Goal: Information Seeking & Learning: Learn about a topic

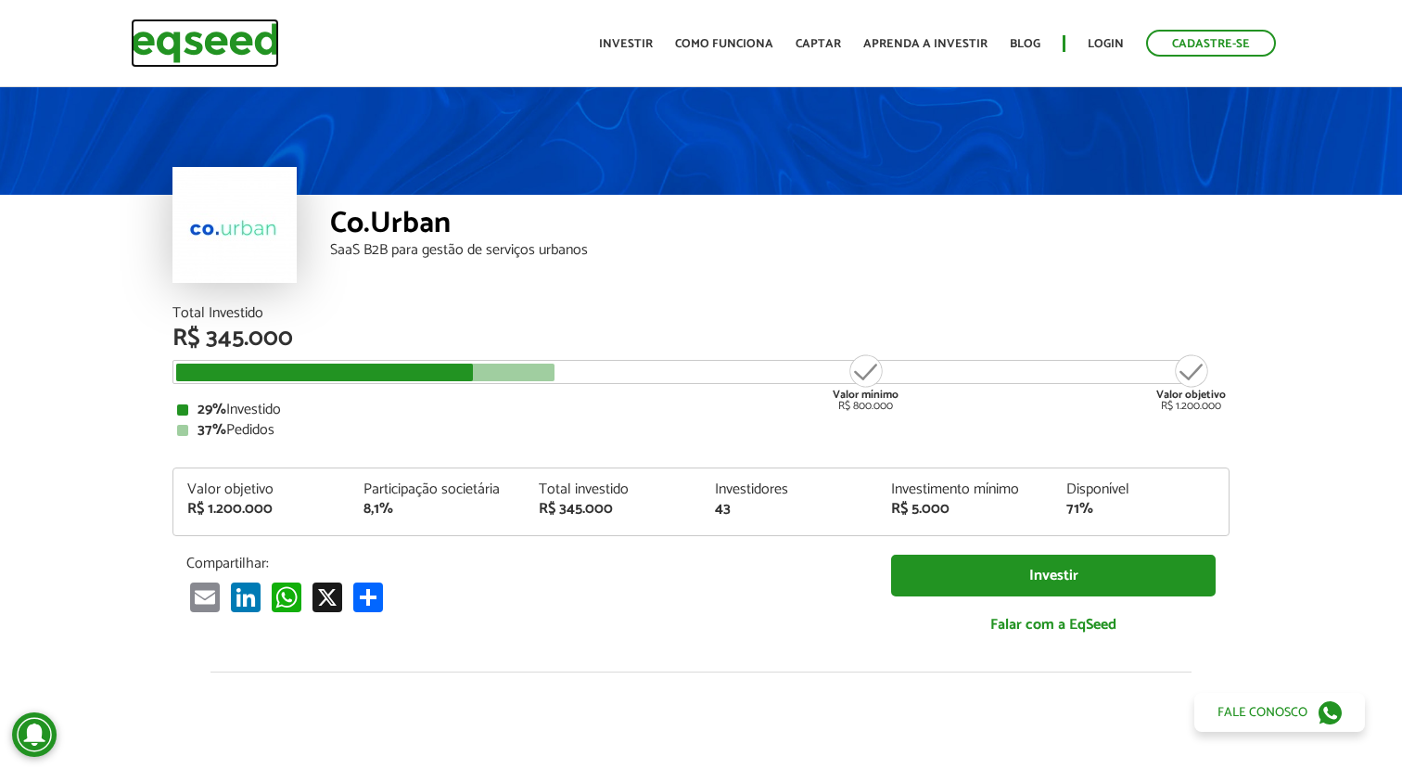
click at [250, 37] on img at bounding box center [205, 43] width 148 height 49
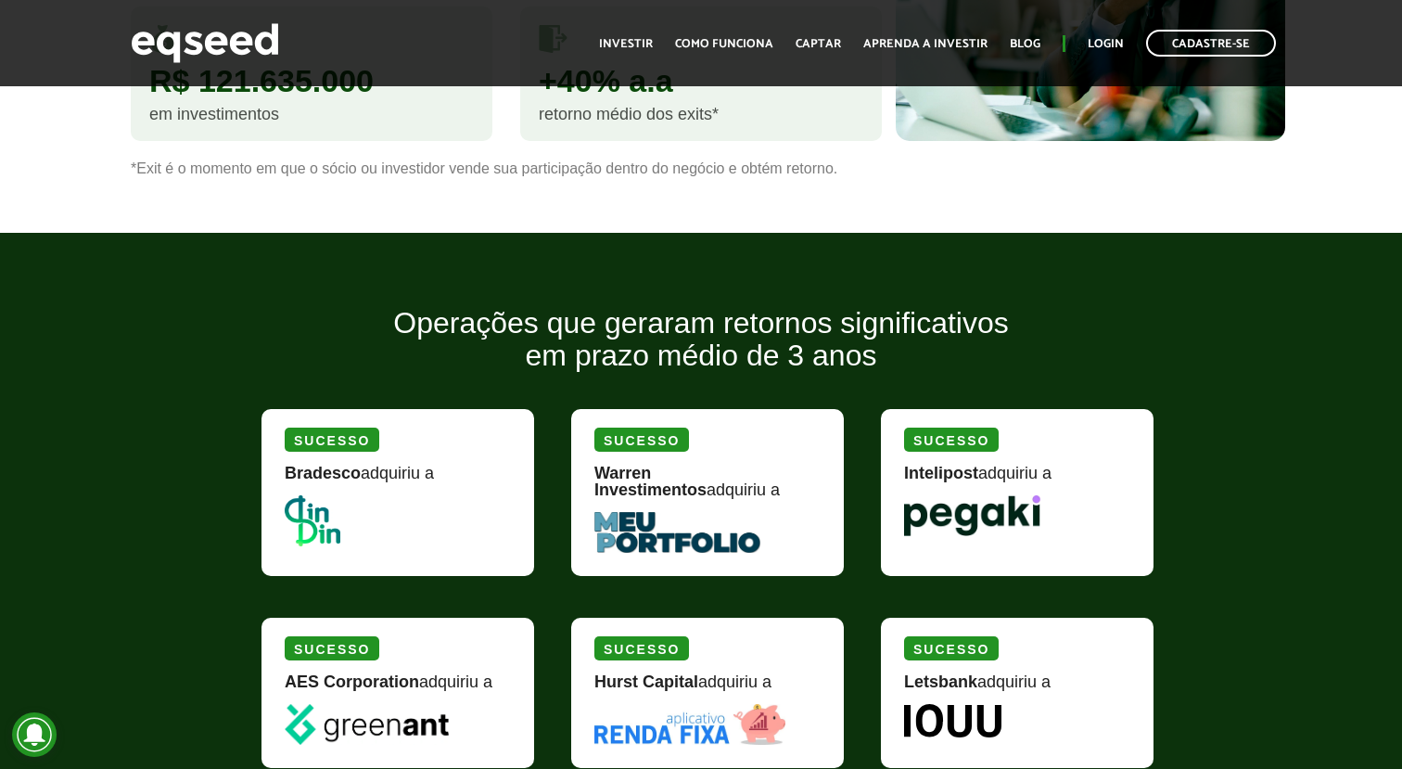
scroll to position [2096, 0]
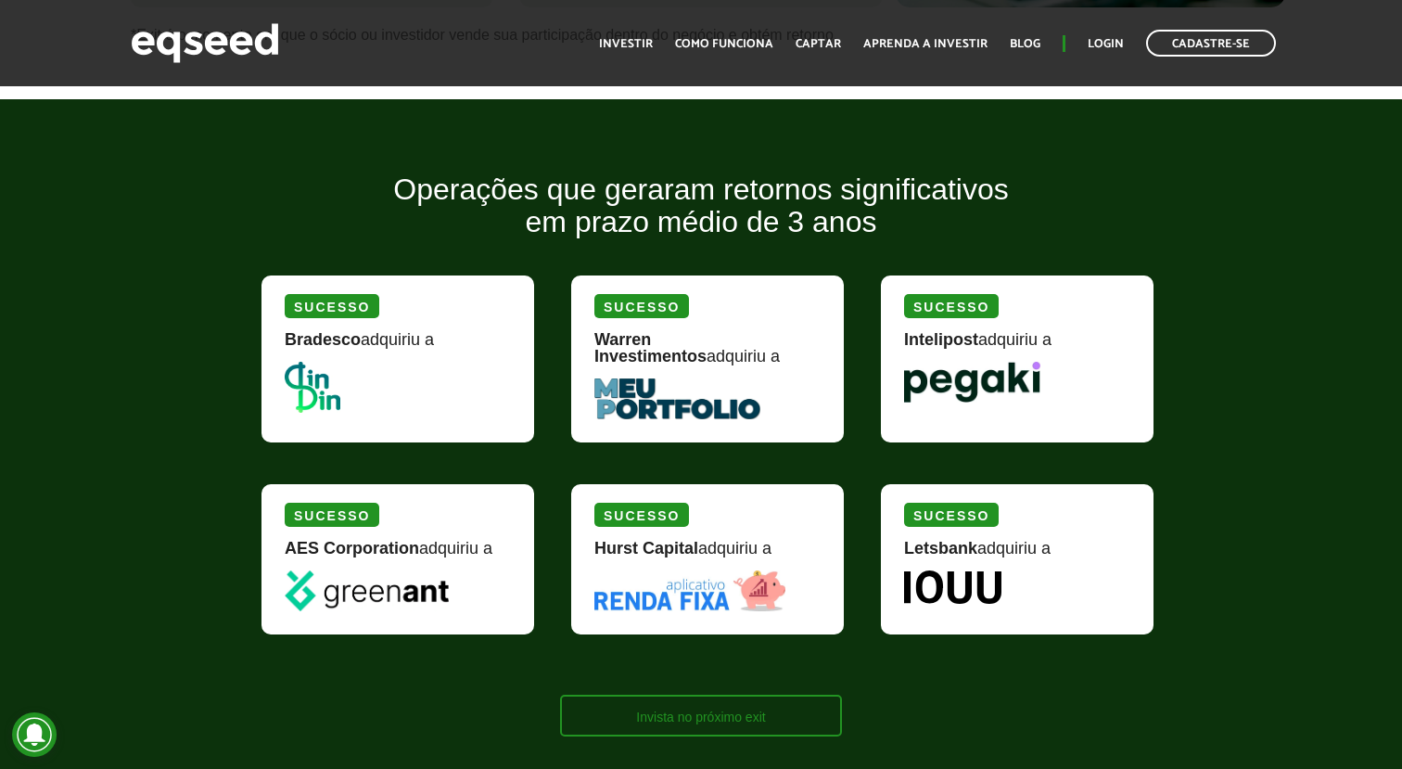
click at [703, 705] on link "Invista no próximo exit" at bounding box center [700, 716] width 281 height 42
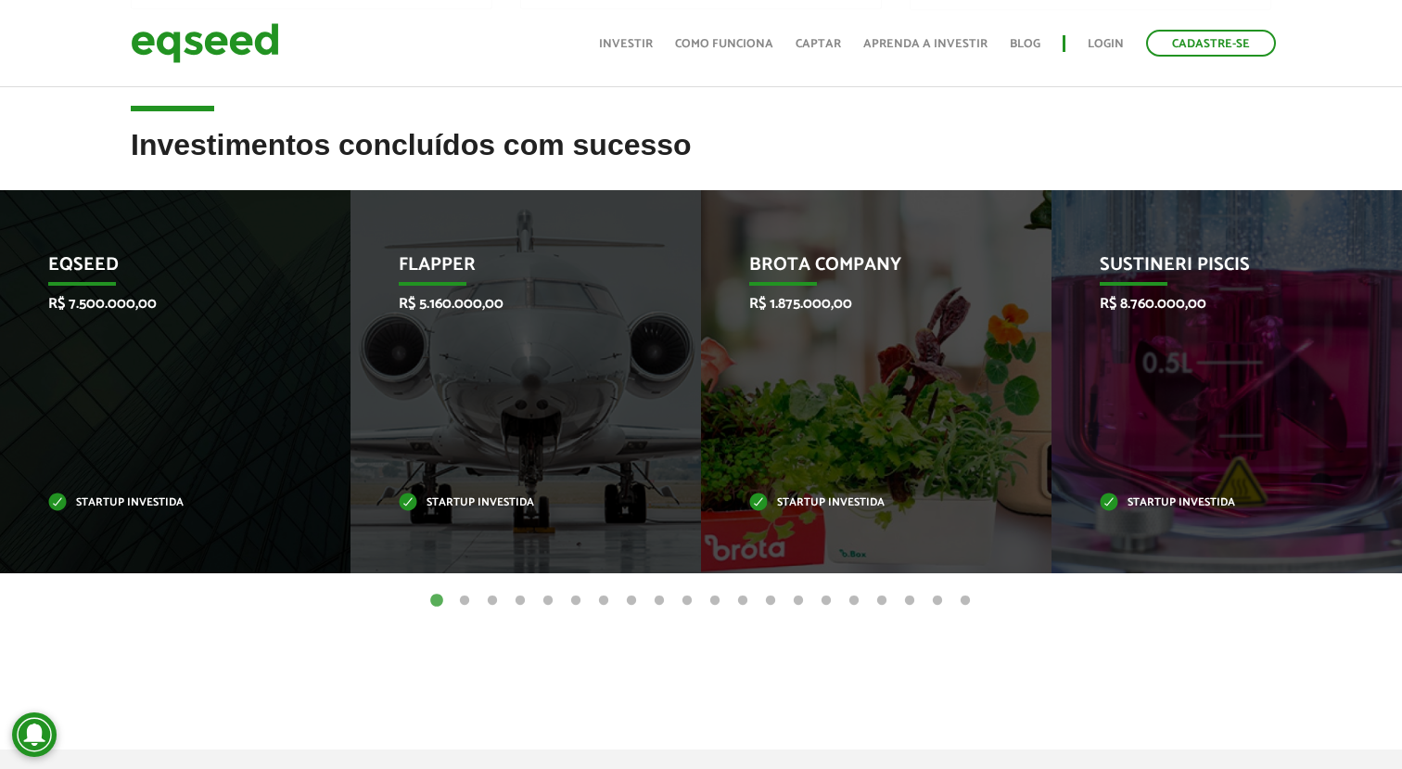
scroll to position [686, 0]
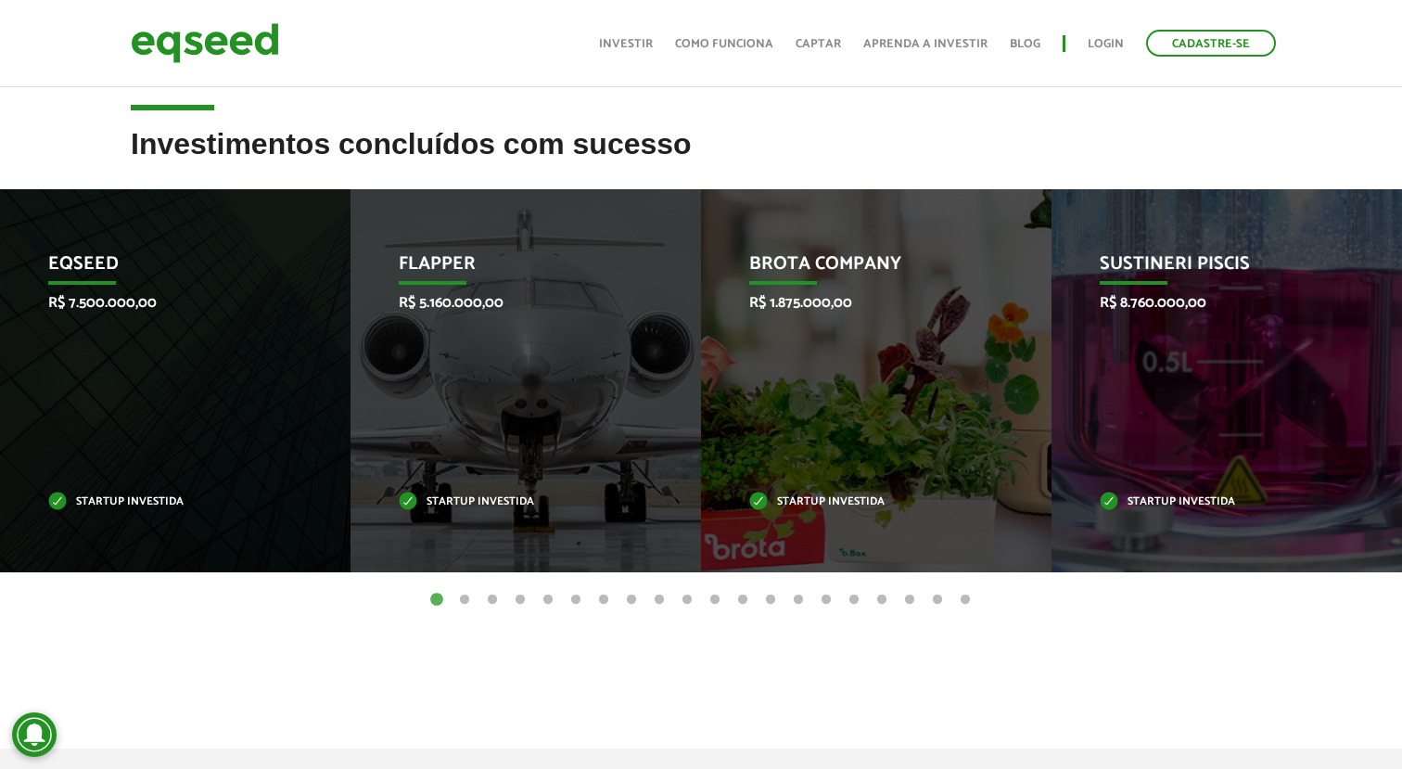
click at [466, 597] on button "2" at bounding box center [464, 600] width 19 height 19
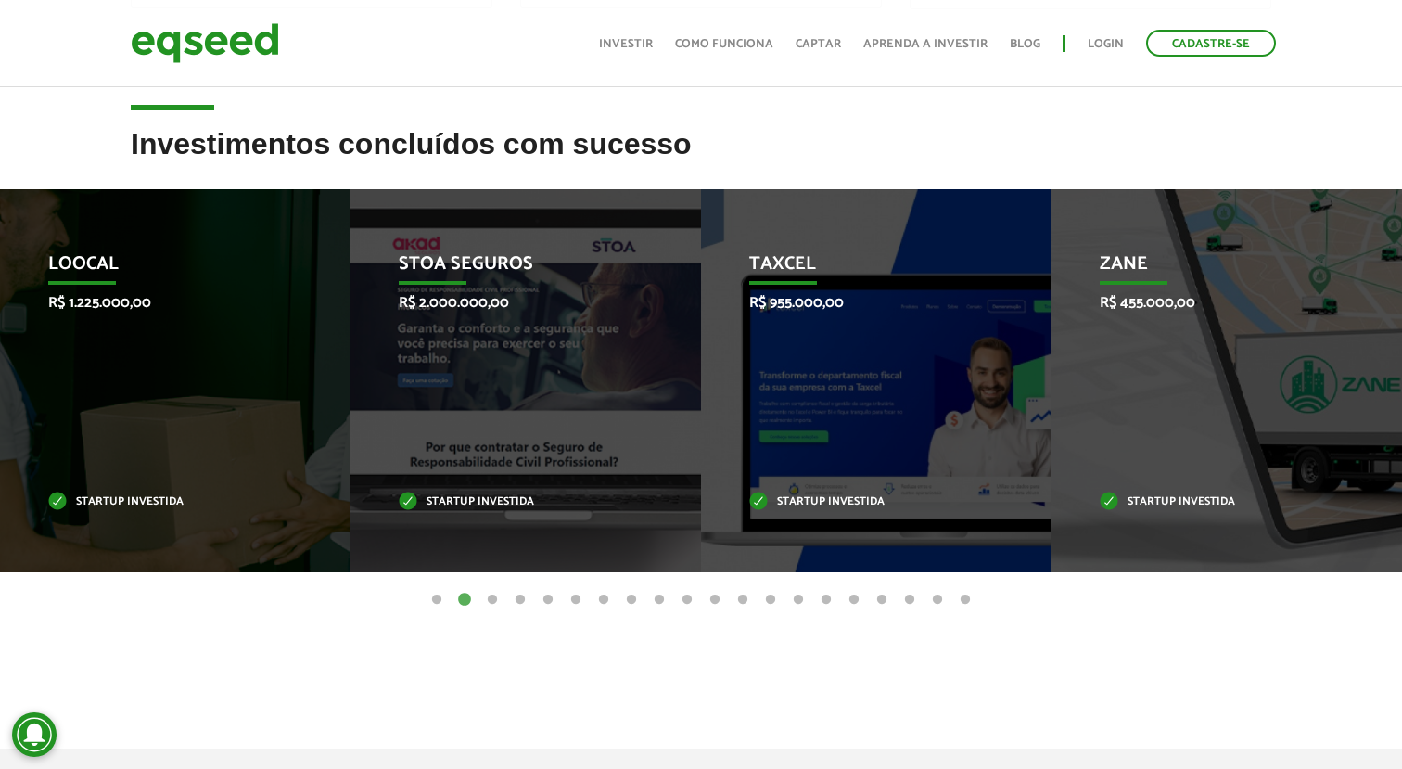
click at [493, 599] on button "3" at bounding box center [492, 600] width 19 height 19
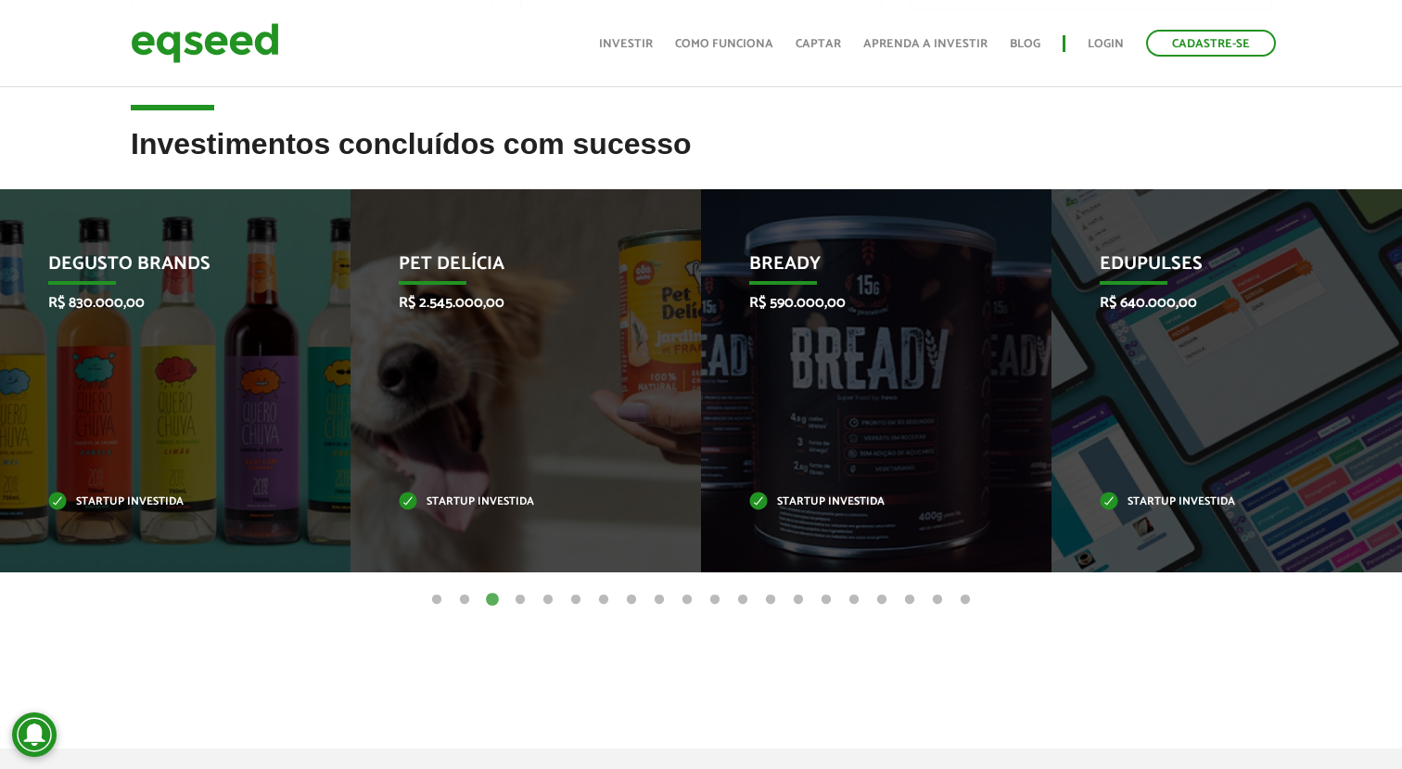
click at [522, 598] on button "4" at bounding box center [520, 600] width 19 height 19
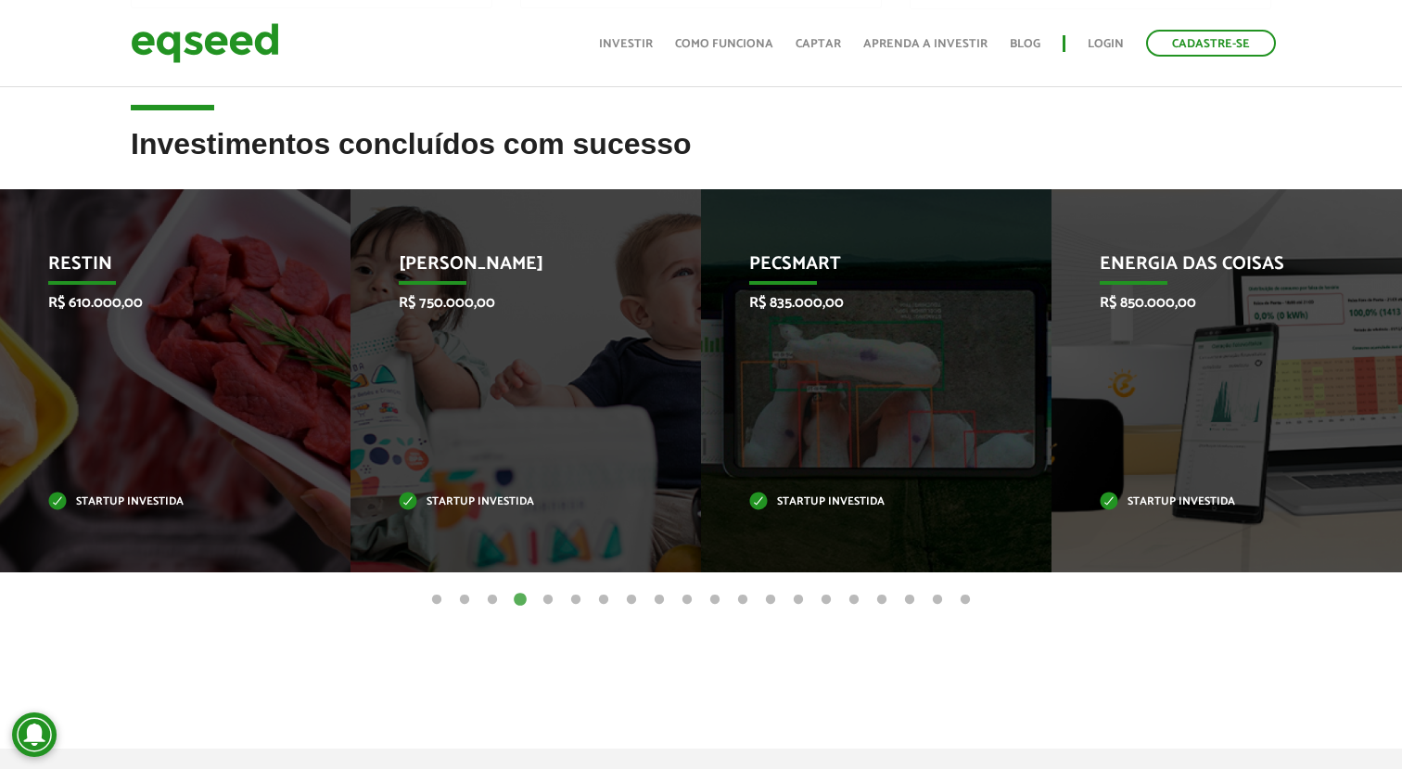
click at [434, 594] on button "1" at bounding box center [436, 600] width 19 height 19
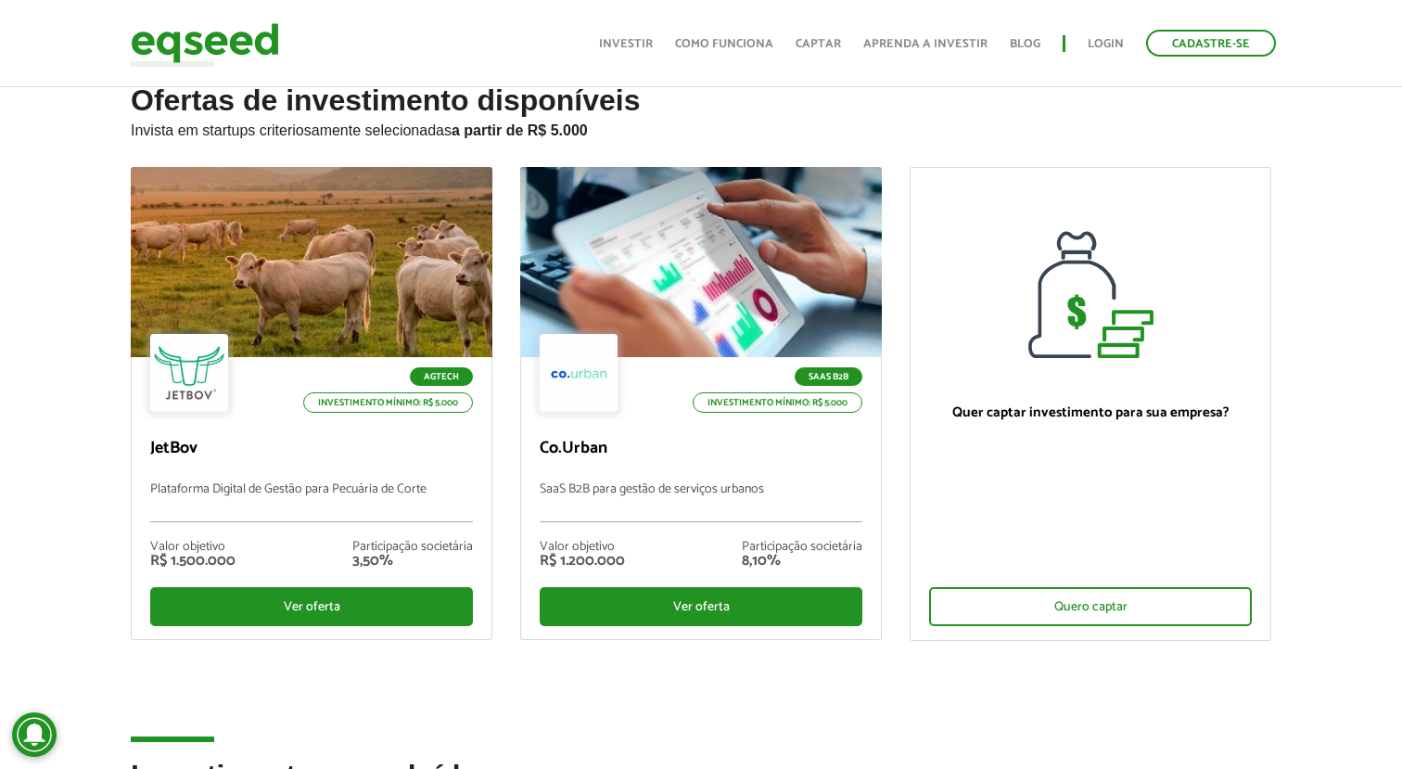
scroll to position [0, 0]
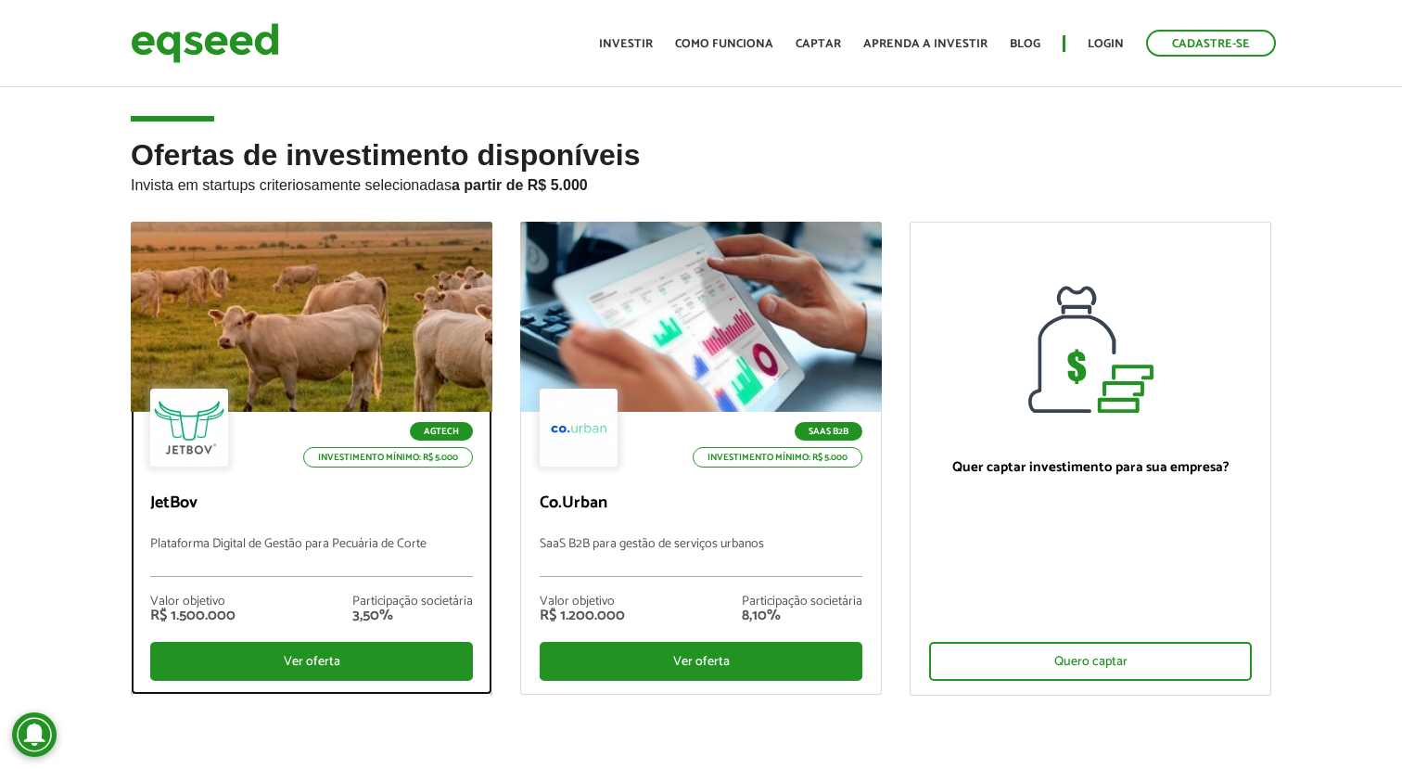
click at [182, 502] on p "JetBov" at bounding box center [311, 503] width 323 height 20
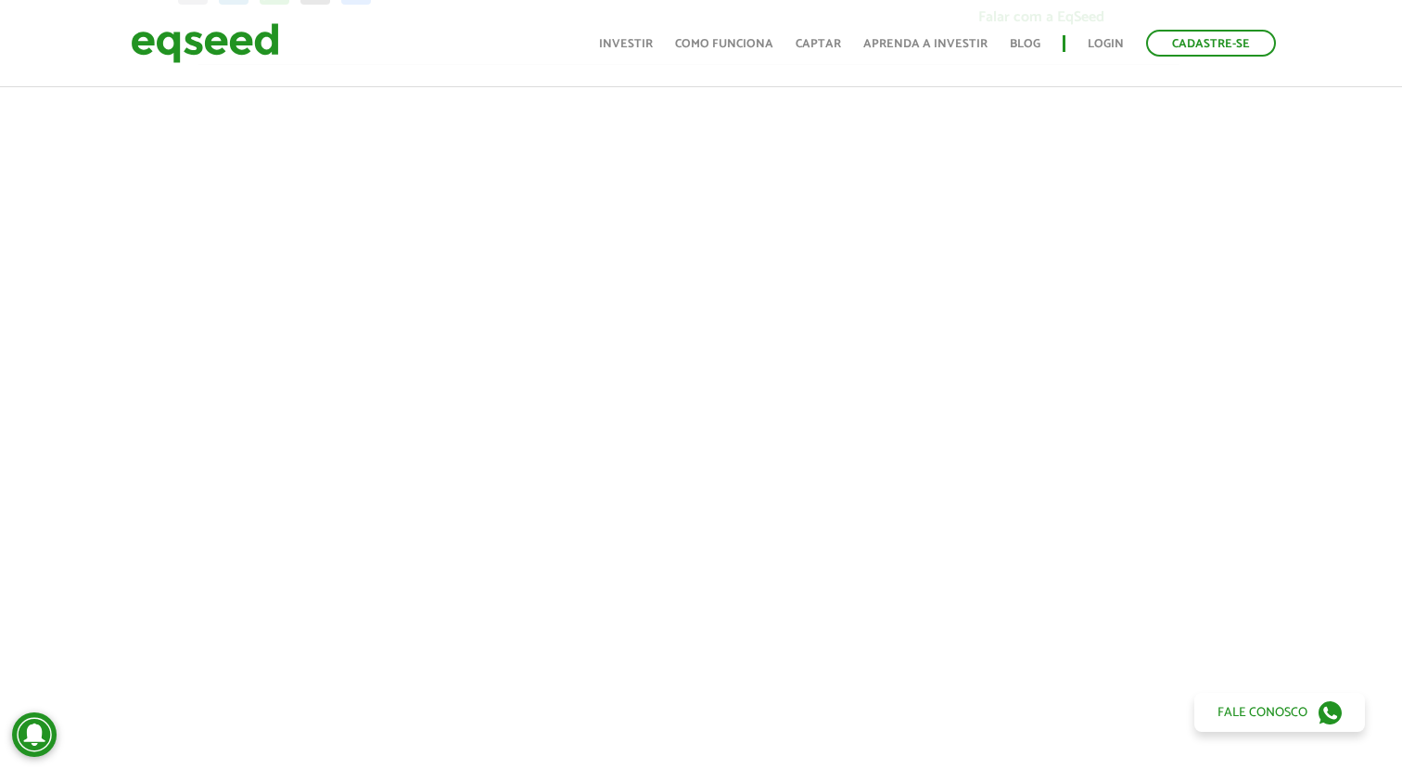
scroll to position [606, 12]
